Goal: Task Accomplishment & Management: Use online tool/utility

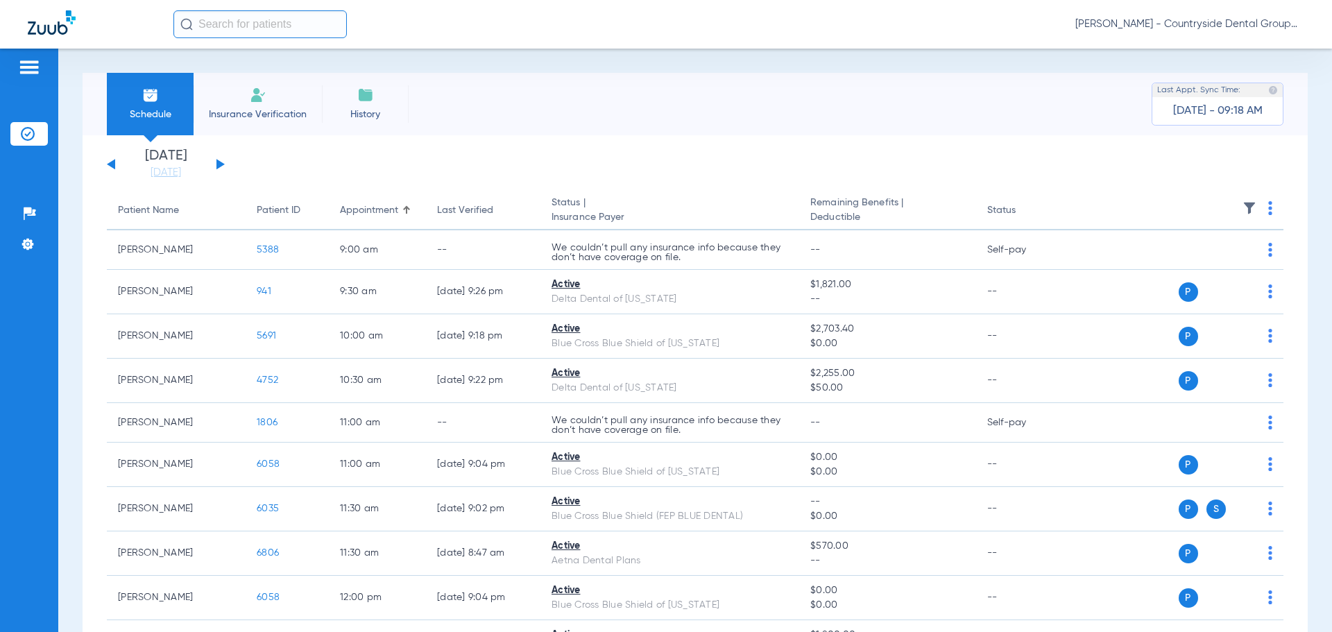
click at [300, 118] on span "Insurance Verification" at bounding box center [258, 115] width 108 height 14
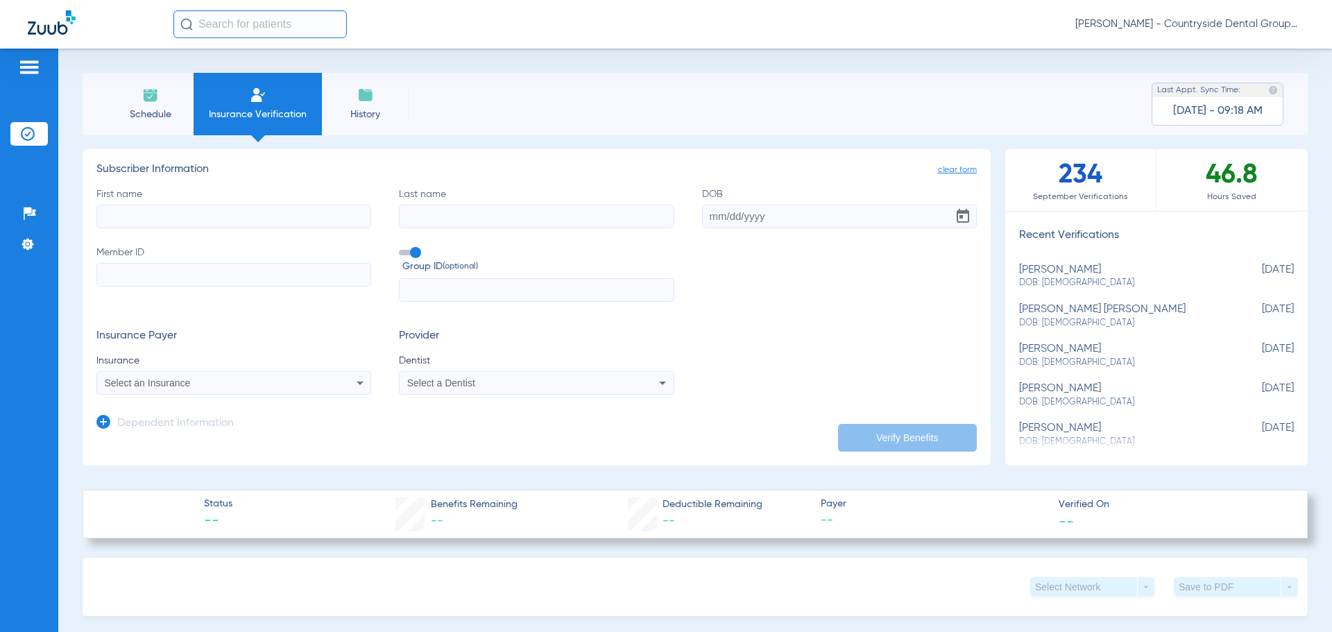
click at [183, 115] on li "Schedule" at bounding box center [150, 104] width 87 height 62
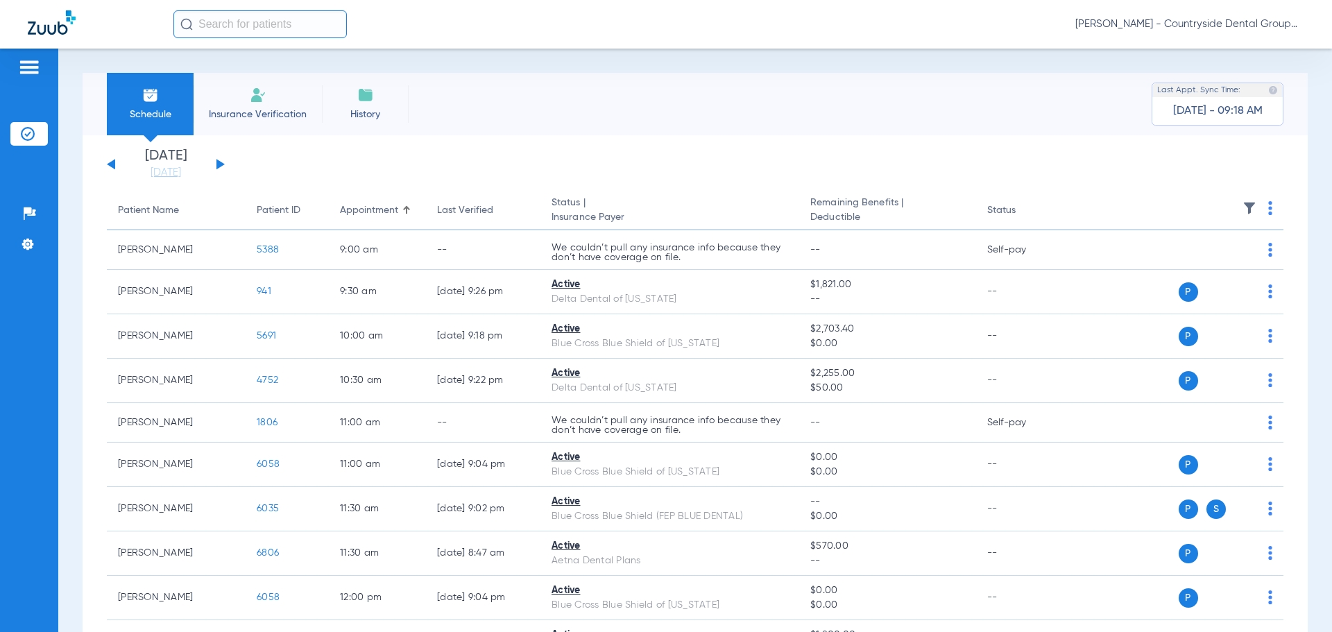
click at [219, 162] on button at bounding box center [221, 164] width 8 height 10
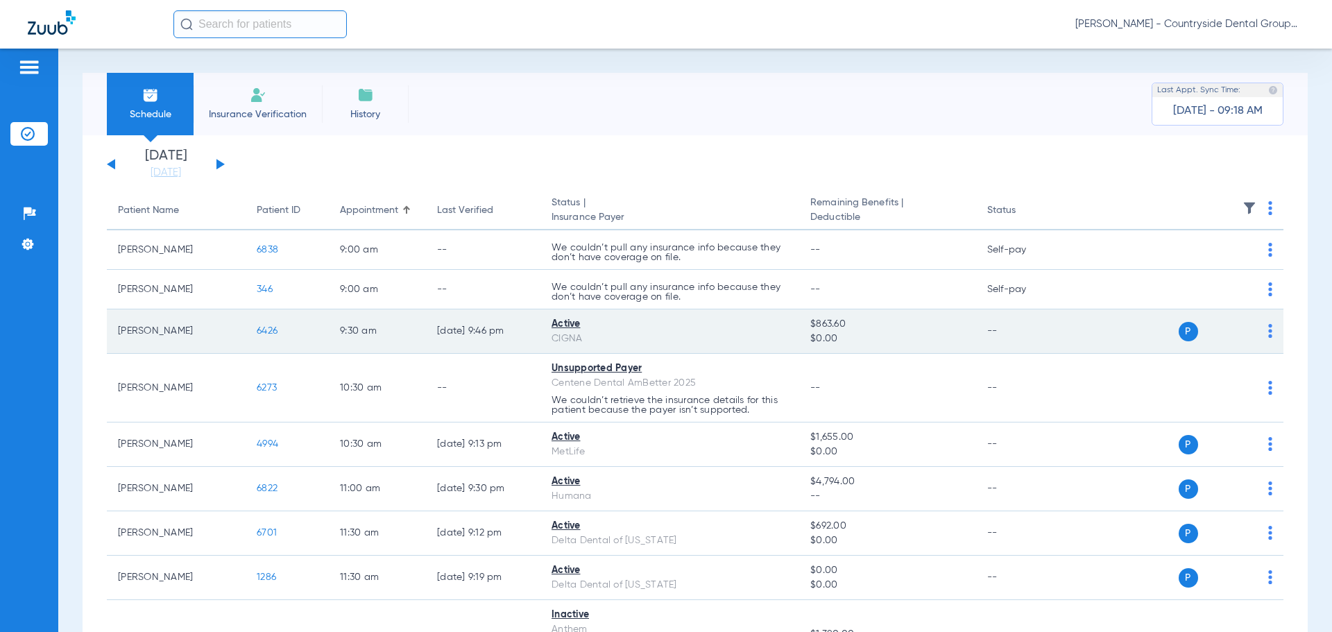
click at [1264, 325] on td "P S" at bounding box center [1177, 332] width 214 height 44
click at [1256, 334] on div "P S" at bounding box center [1171, 331] width 203 height 19
click at [1269, 330] on img at bounding box center [1271, 331] width 4 height 14
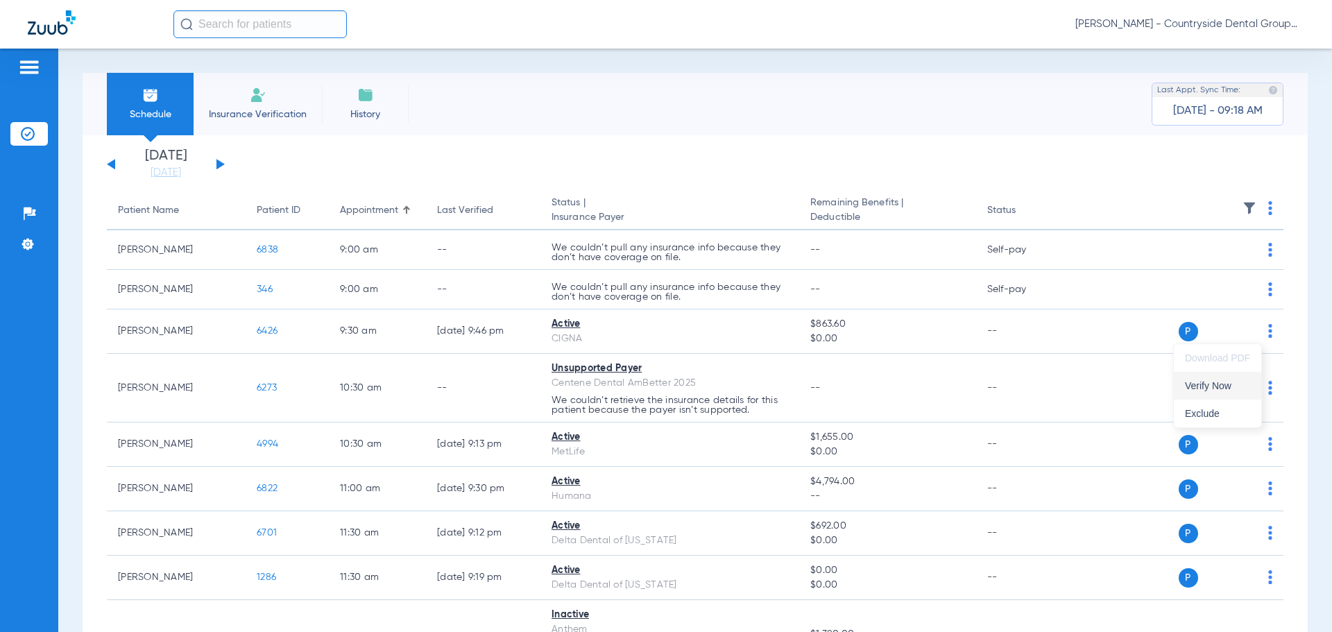
click at [1225, 384] on span "Verify Now" at bounding box center [1217, 386] width 65 height 10
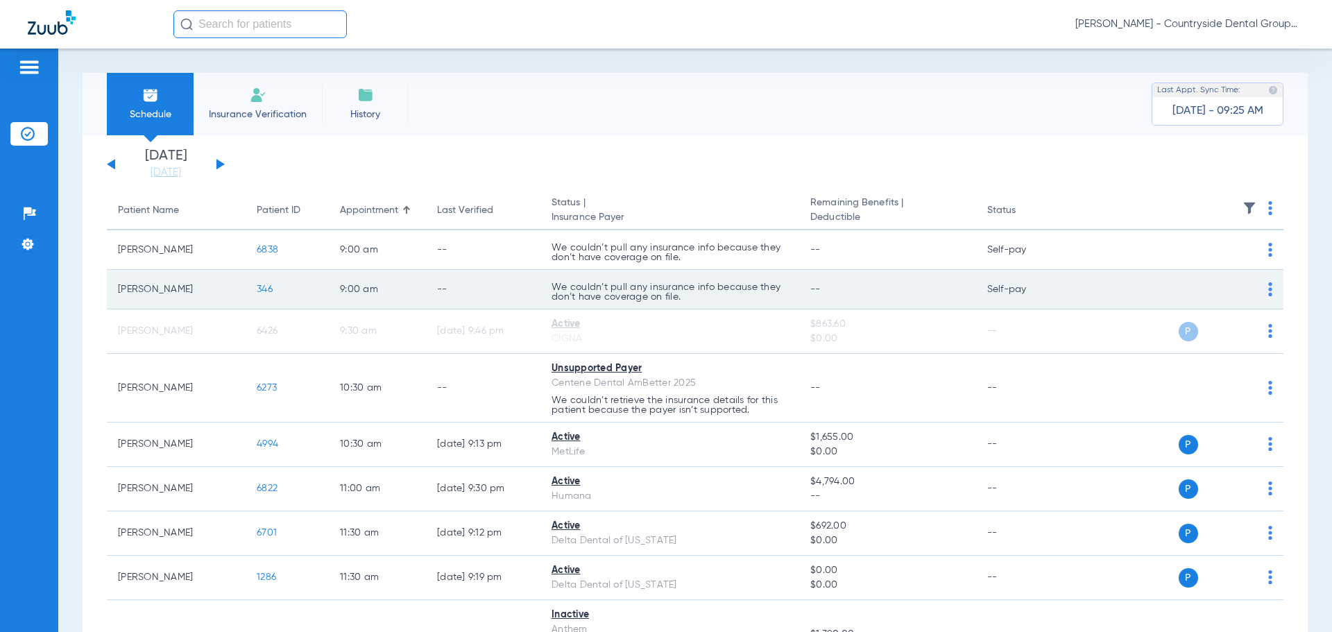
click at [786, 287] on td "We couldn’t pull any insurance info because they don’t have coverage on file." at bounding box center [670, 290] width 259 height 40
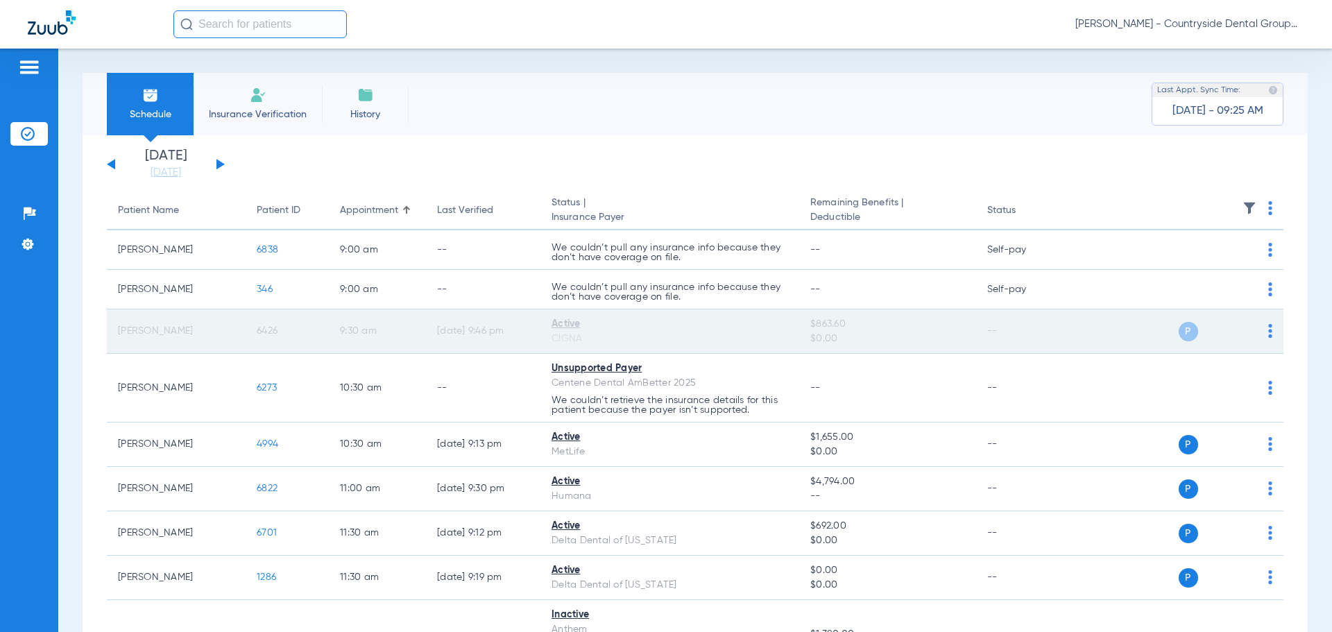
drag, startPoint x: 630, startPoint y: 286, endPoint x: 550, endPoint y: 312, distance: 83.8
click at [590, 306] on td "We couldn’t pull any insurance info because they don’t have coverage on file." at bounding box center [670, 290] width 259 height 40
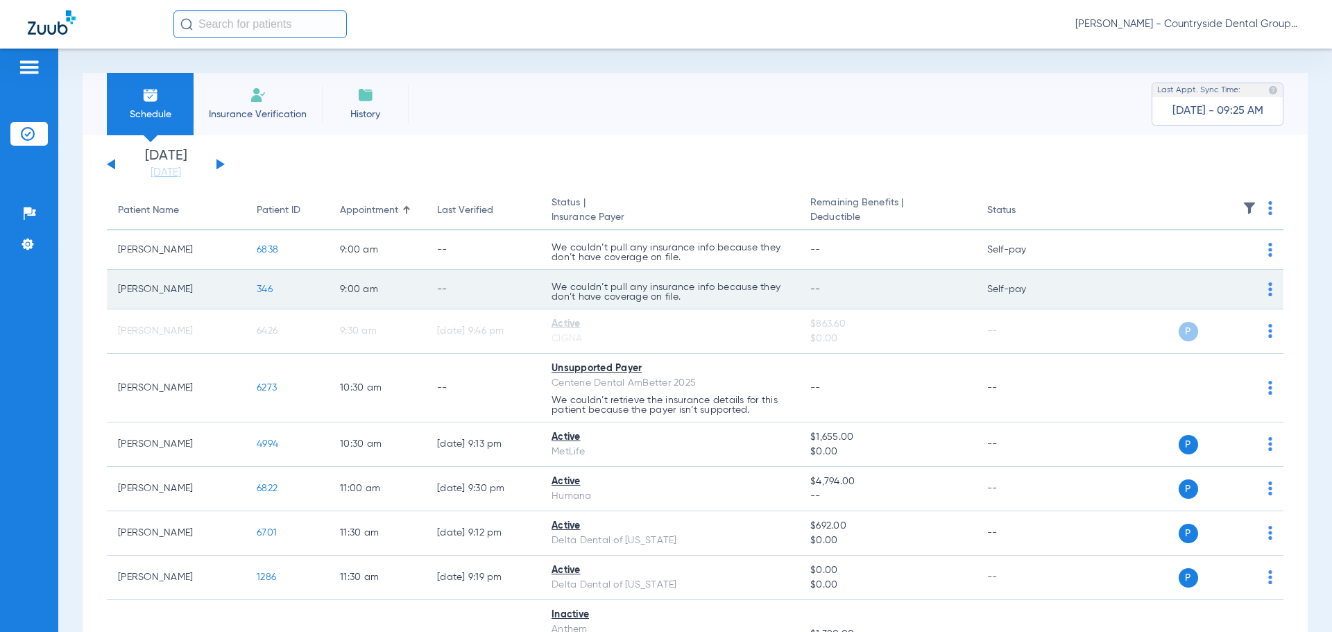
click at [258, 291] on span "346" at bounding box center [265, 290] width 16 height 10
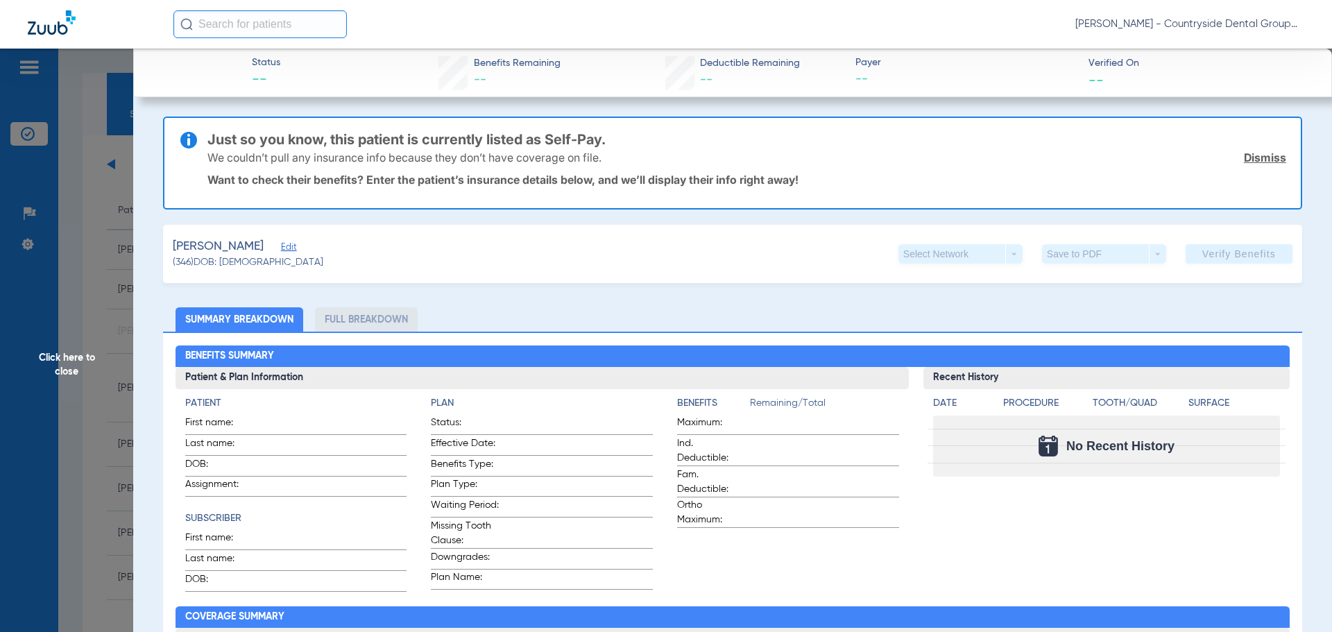
click at [1256, 155] on link "Dismiss" at bounding box center [1265, 158] width 42 height 14
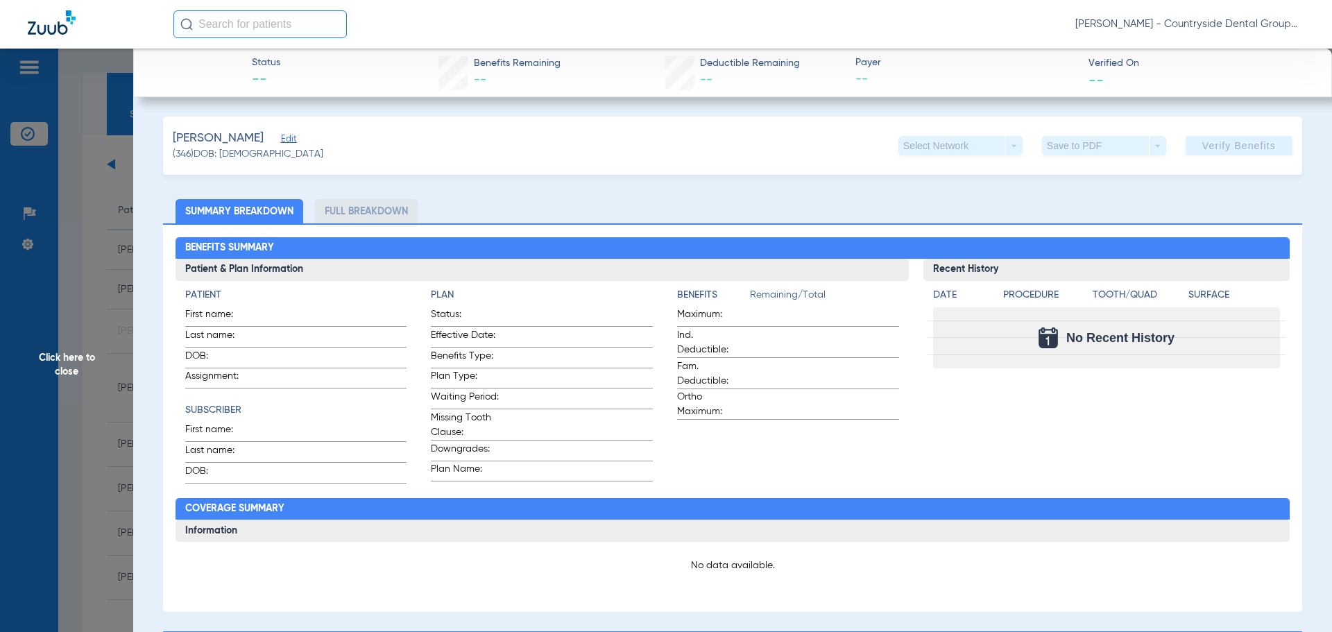
click at [89, 217] on span "Click here to close" at bounding box center [66, 365] width 133 height 632
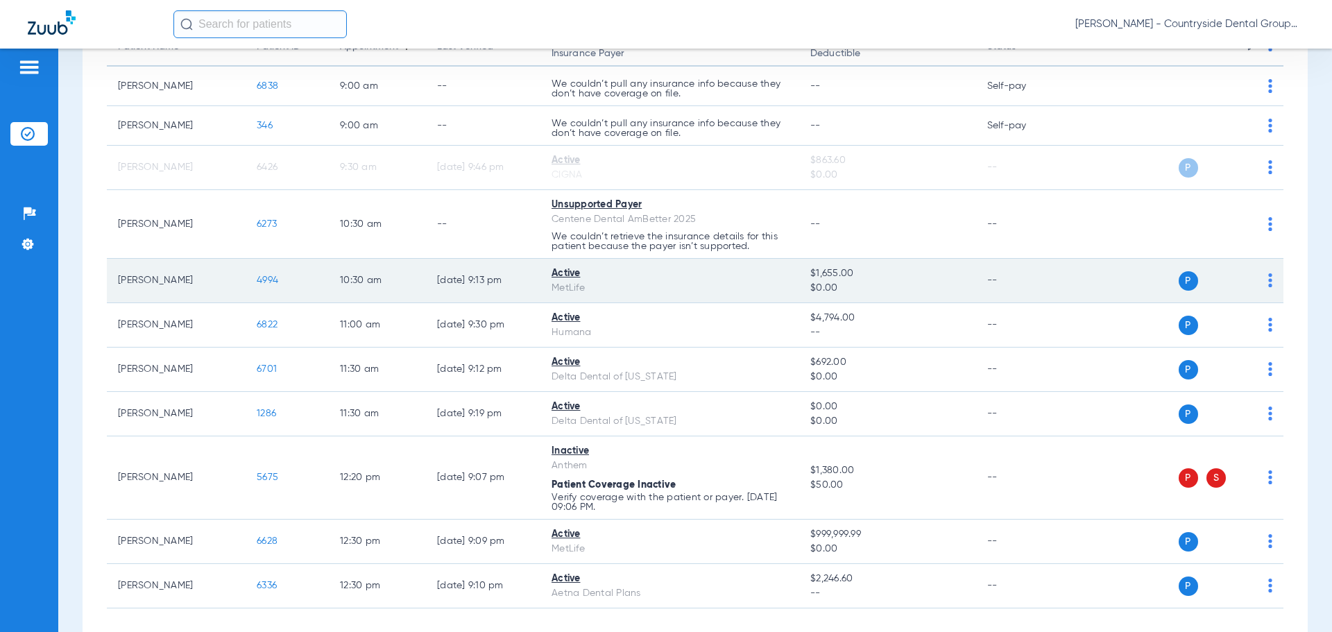
scroll to position [139, 0]
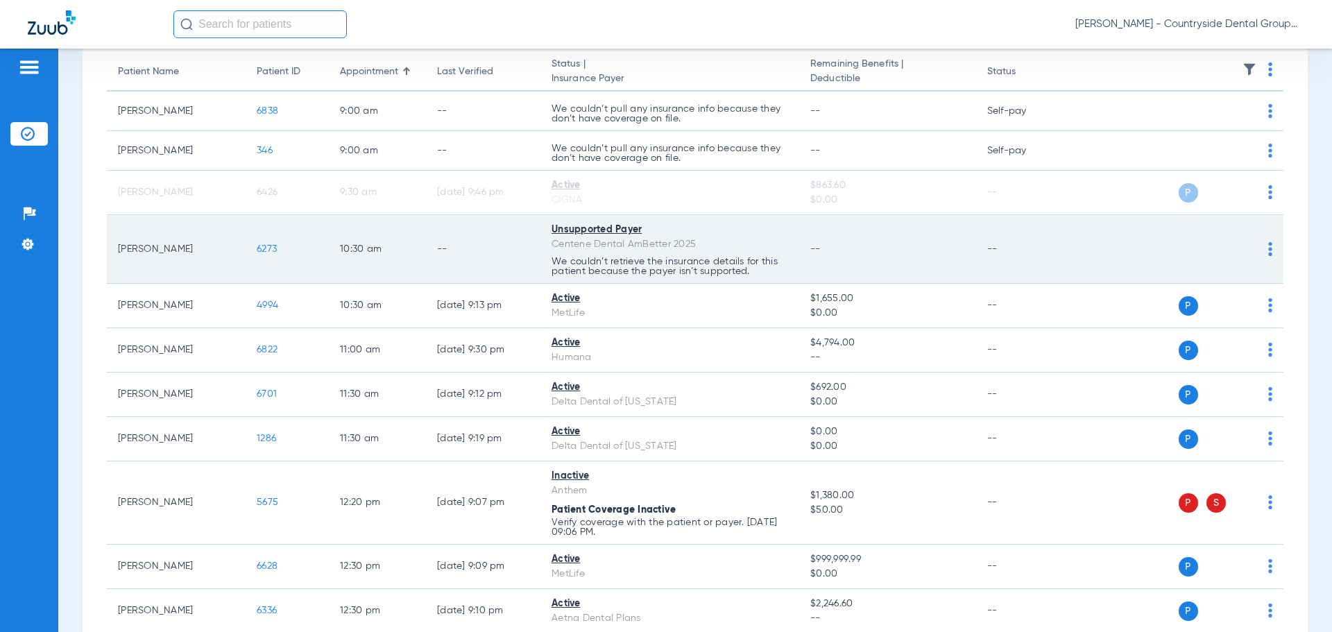
drag, startPoint x: 637, startPoint y: 205, endPoint x: 586, endPoint y: 245, distance: 64.8
click at [627, 213] on td "Active CIGNA" at bounding box center [670, 193] width 259 height 44
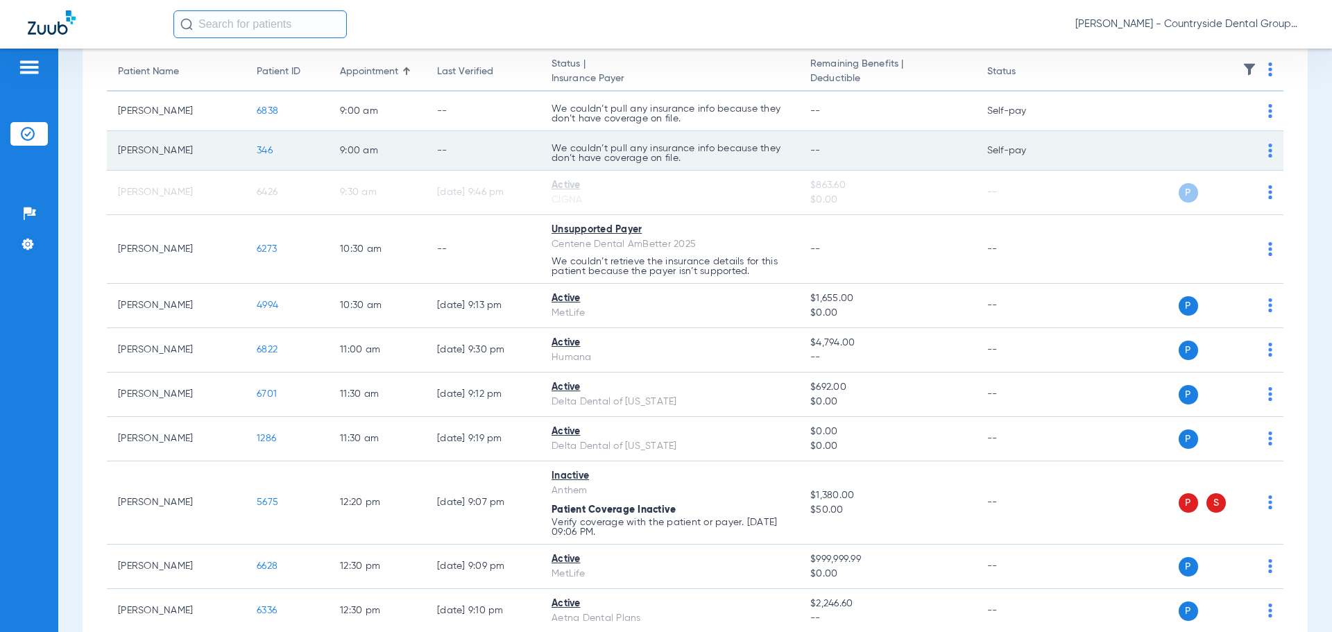
drag, startPoint x: 567, startPoint y: 183, endPoint x: 604, endPoint y: 168, distance: 39.8
click at [570, 182] on div "Active" at bounding box center [670, 185] width 237 height 15
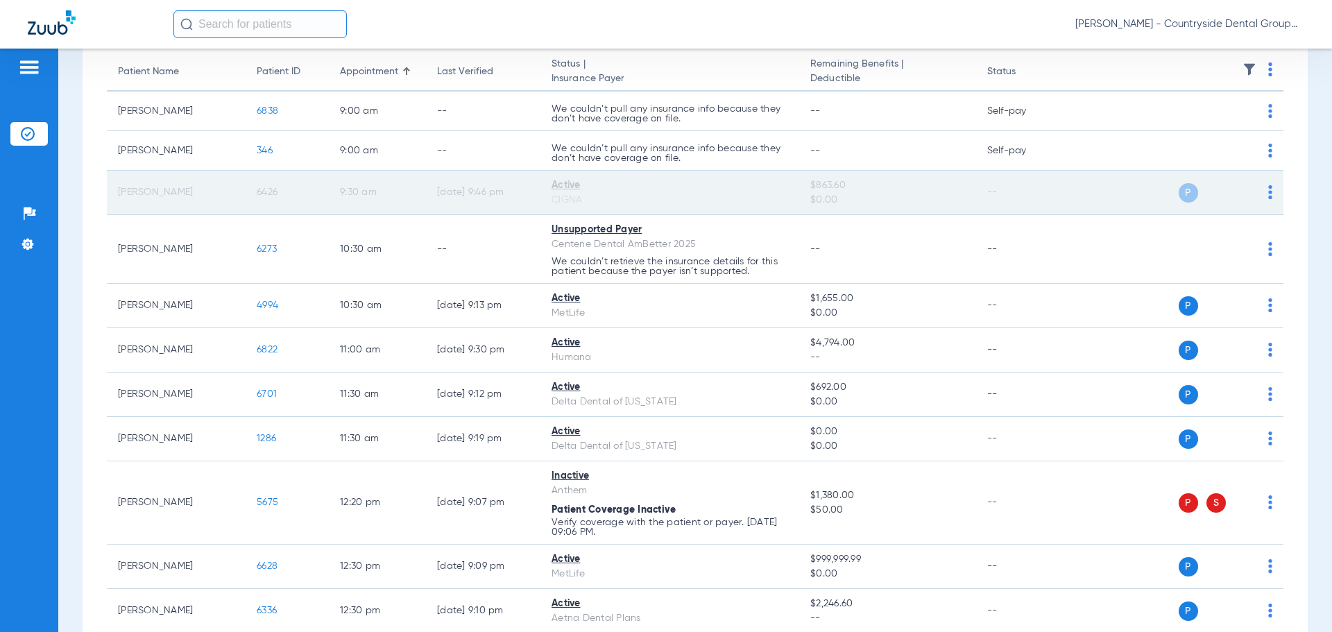
click at [1266, 189] on td "P S" at bounding box center [1177, 193] width 214 height 44
click at [1255, 198] on div "P S" at bounding box center [1171, 192] width 203 height 19
click at [1265, 189] on td "P S" at bounding box center [1177, 193] width 214 height 44
click at [1263, 192] on td "P S" at bounding box center [1177, 193] width 214 height 44
click at [1269, 190] on img at bounding box center [1271, 192] width 4 height 14
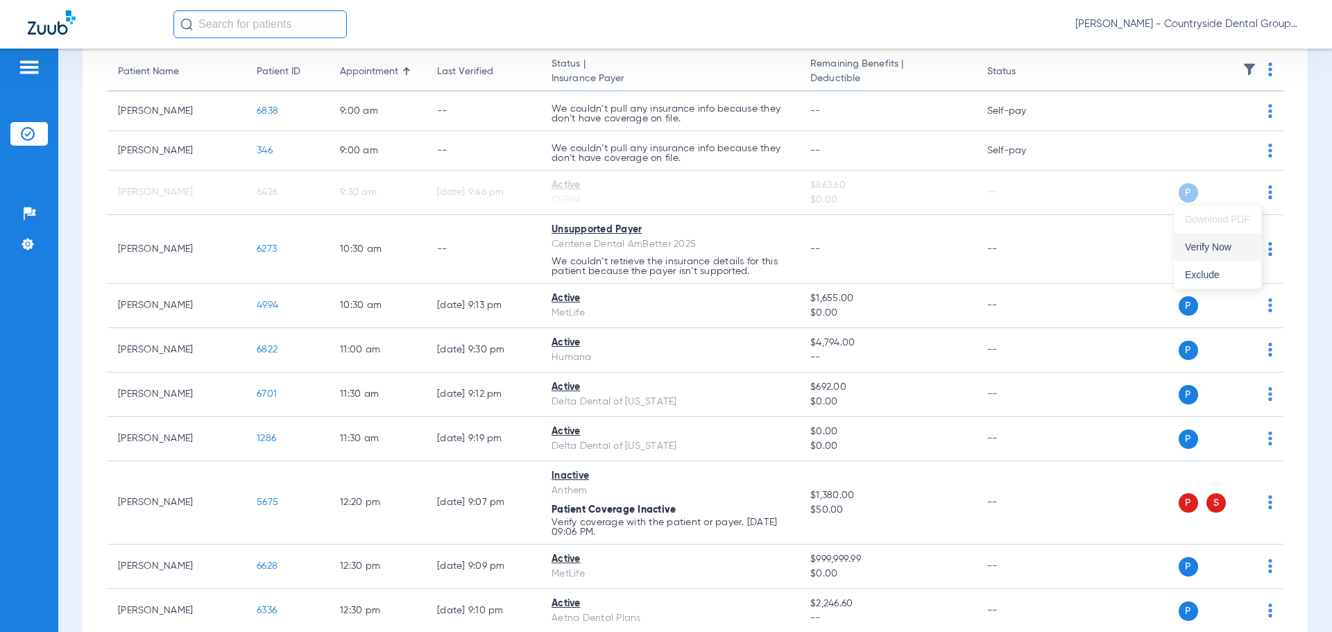
click at [1197, 247] on span "Verify Now" at bounding box center [1217, 247] width 65 height 10
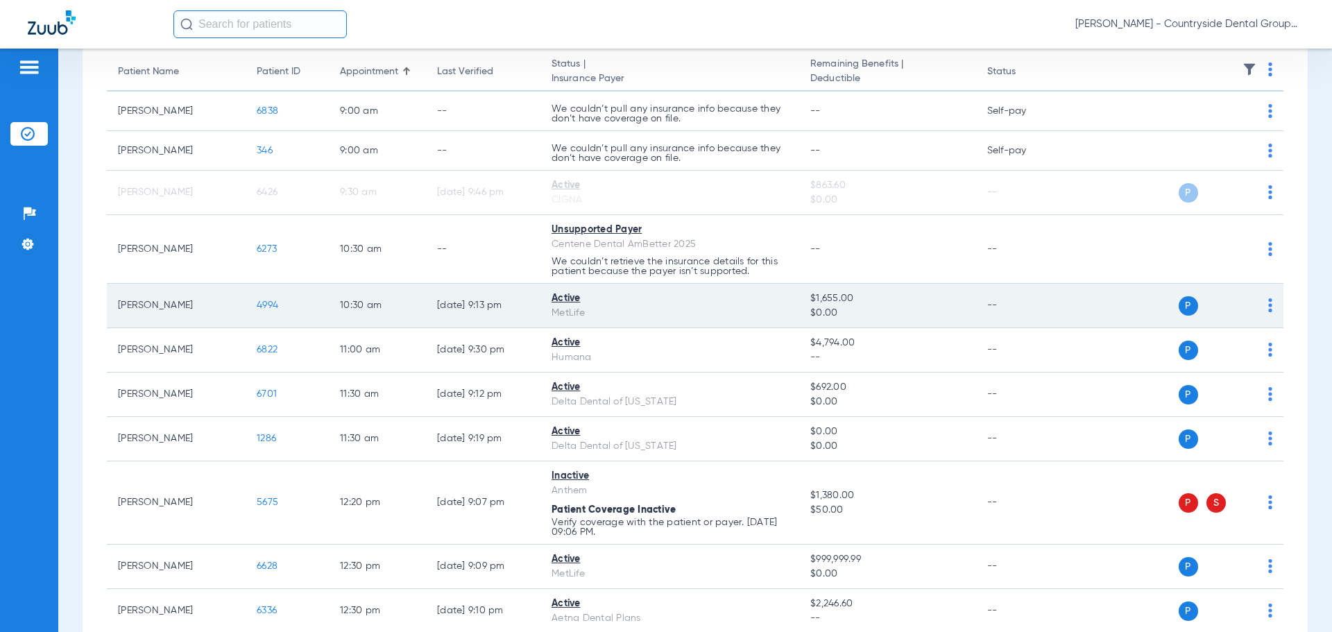
click at [1269, 303] on img at bounding box center [1271, 305] width 4 height 14
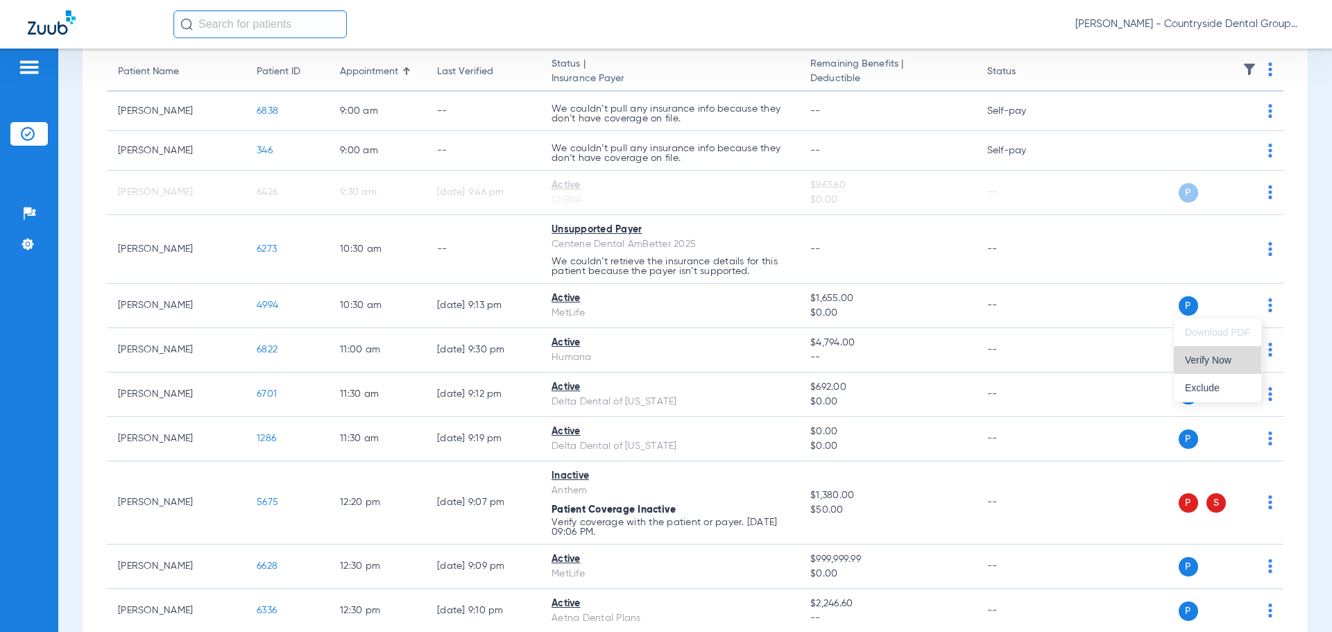
click at [1226, 364] on span "Verify Now" at bounding box center [1217, 360] width 65 height 10
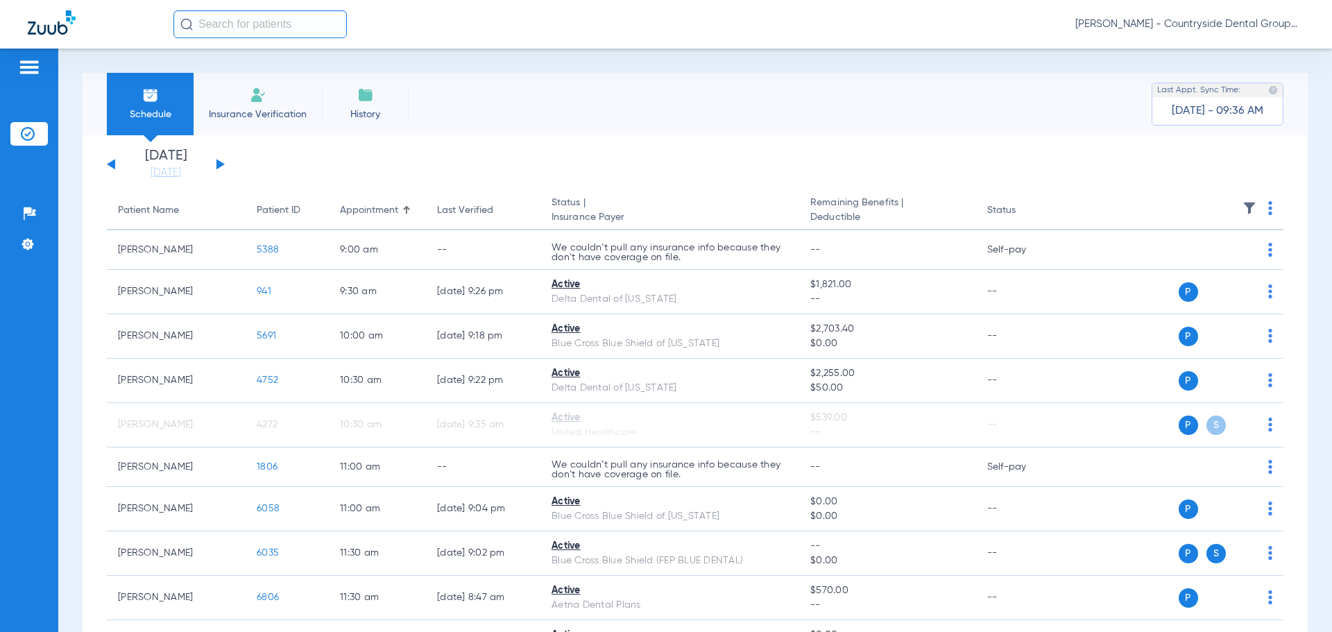
click at [230, 165] on app-single-date-navigator "[DATE] [DATE] [DATE] [DATE] [DATE] [DATE] [DATE] [DATE] [DATE] [DATE] [DATE] [D…" at bounding box center [695, 164] width 1177 height 31
click at [219, 167] on button at bounding box center [221, 164] width 8 height 10
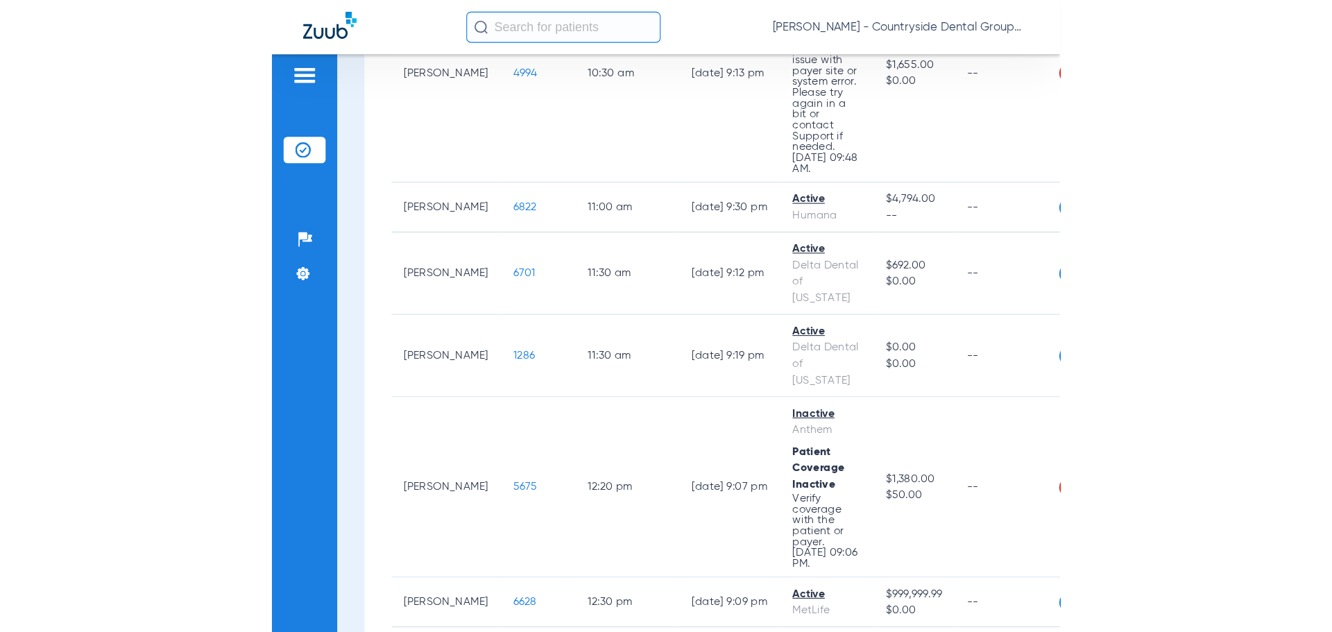
scroll to position [278, 0]
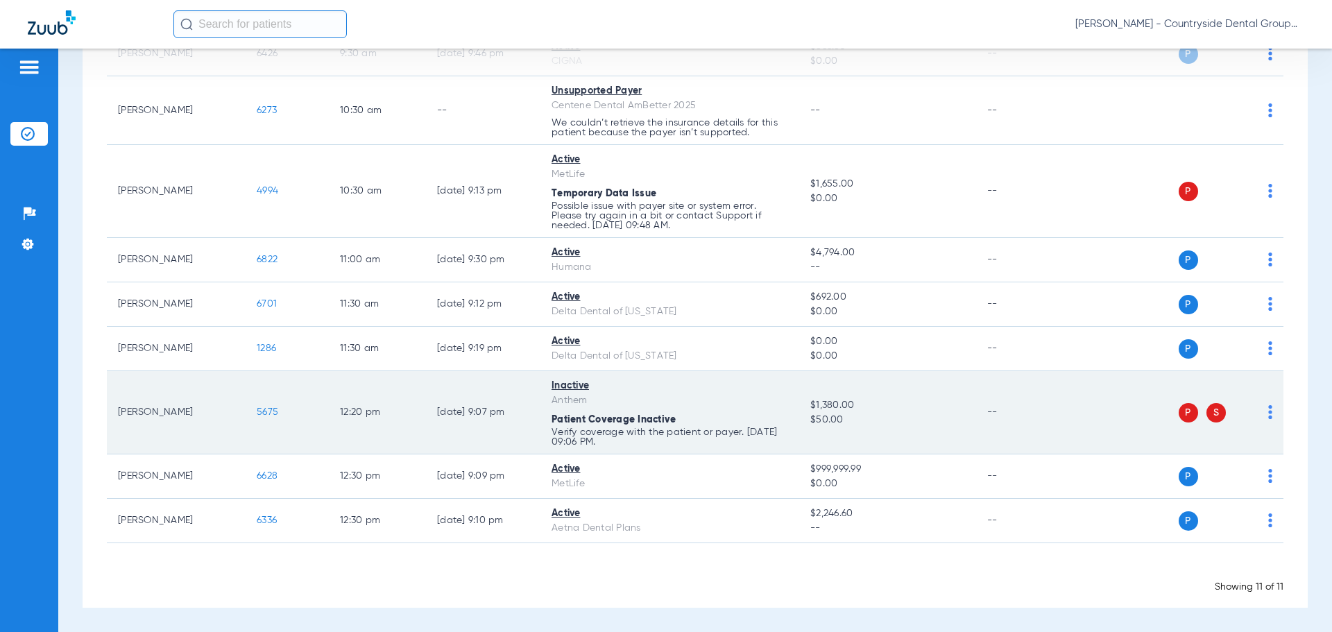
click at [703, 416] on span "P" at bounding box center [1188, 412] width 19 height 19
click at [703, 418] on td "P S" at bounding box center [1177, 412] width 214 height 83
click at [703, 414] on td "P S" at bounding box center [1177, 412] width 214 height 83
click at [703, 414] on img at bounding box center [1271, 412] width 4 height 14
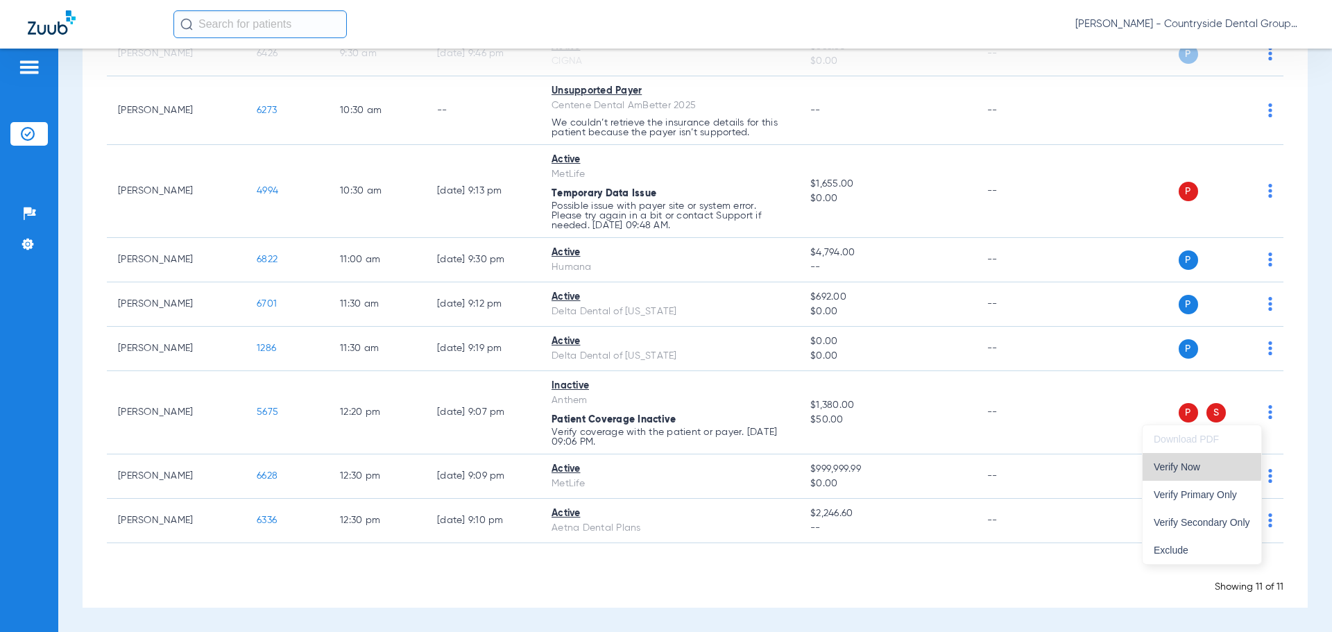
click at [703, 465] on span "Verify Now" at bounding box center [1202, 467] width 96 height 10
